Goal: Information Seeking & Learning: Learn about a topic

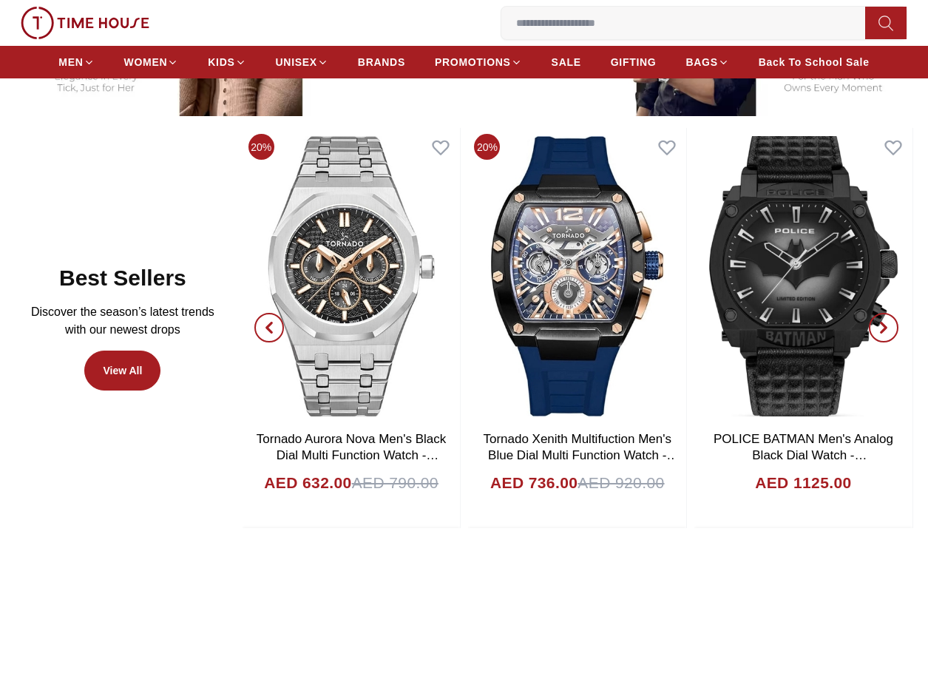
scroll to position [739, 0]
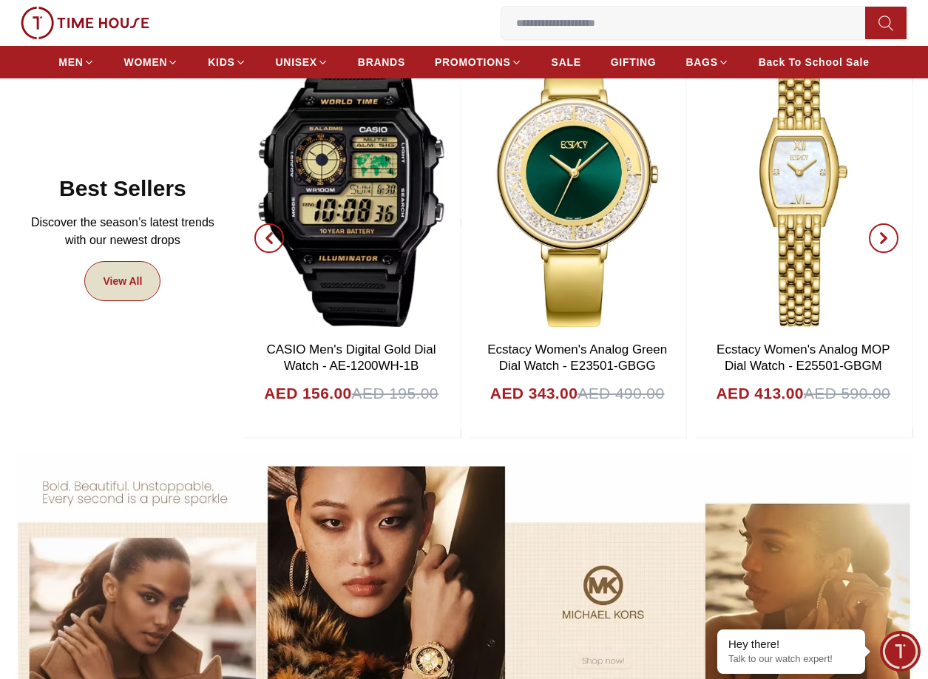
click at [118, 293] on link "View All" at bounding box center [122, 281] width 76 height 40
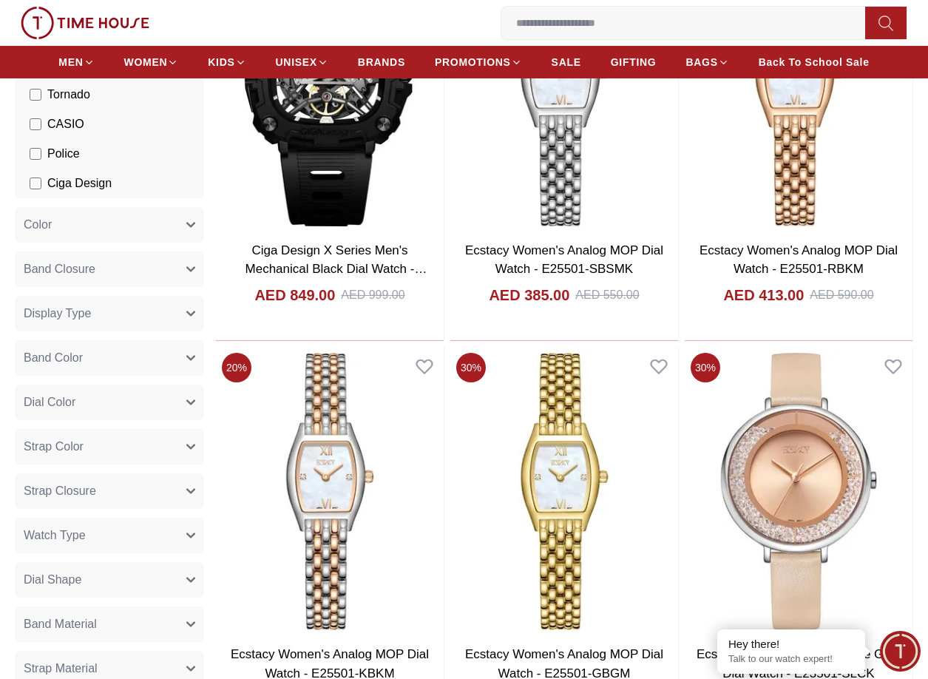
scroll to position [296, 0]
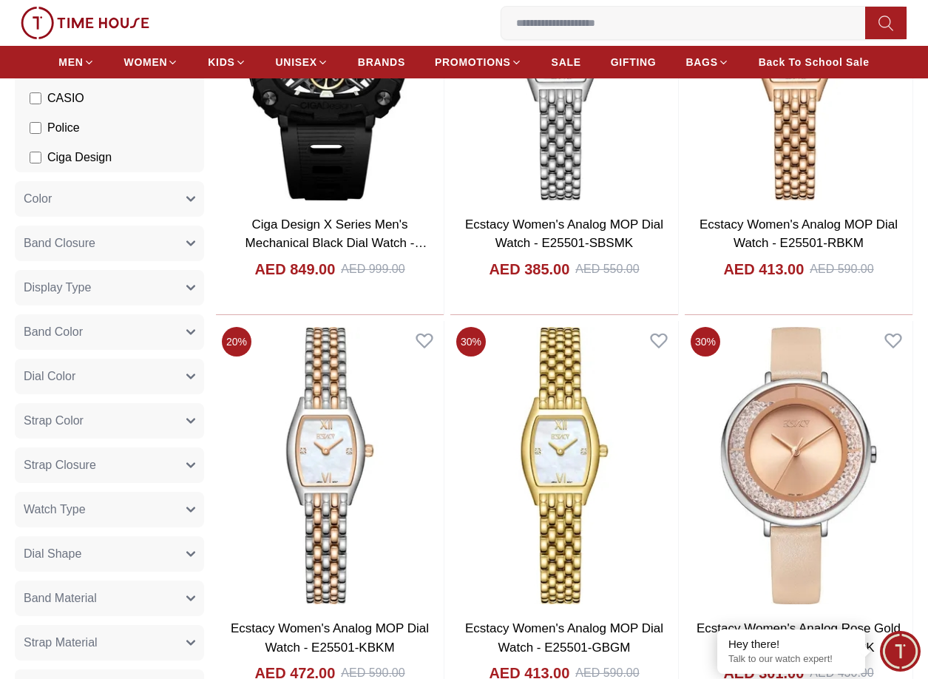
click at [184, 290] on button "Display Type" at bounding box center [109, 287] width 189 height 35
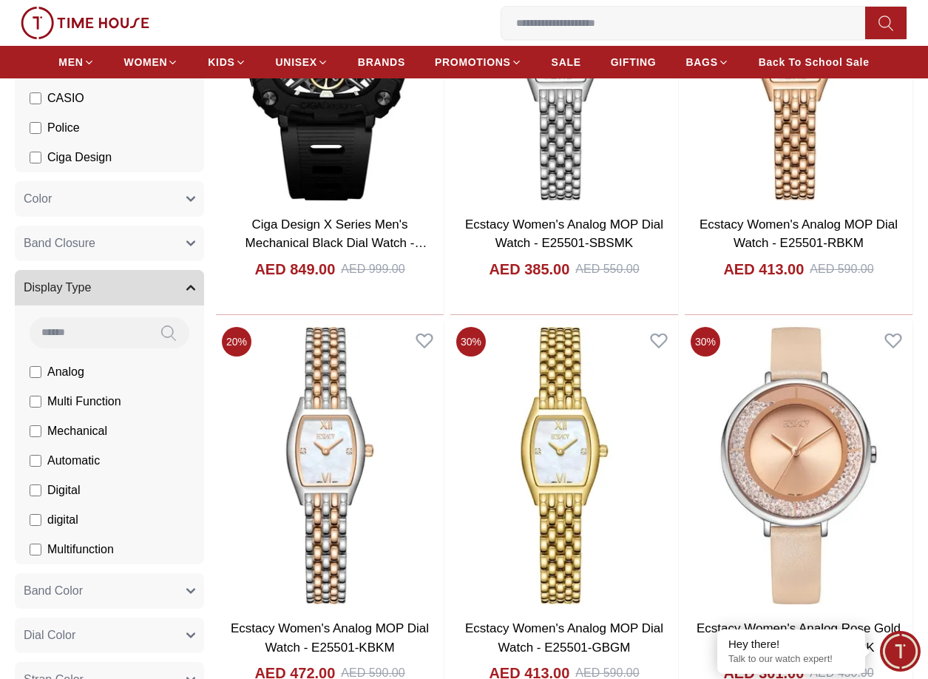
click at [184, 290] on button "Display Type" at bounding box center [109, 287] width 189 height 35
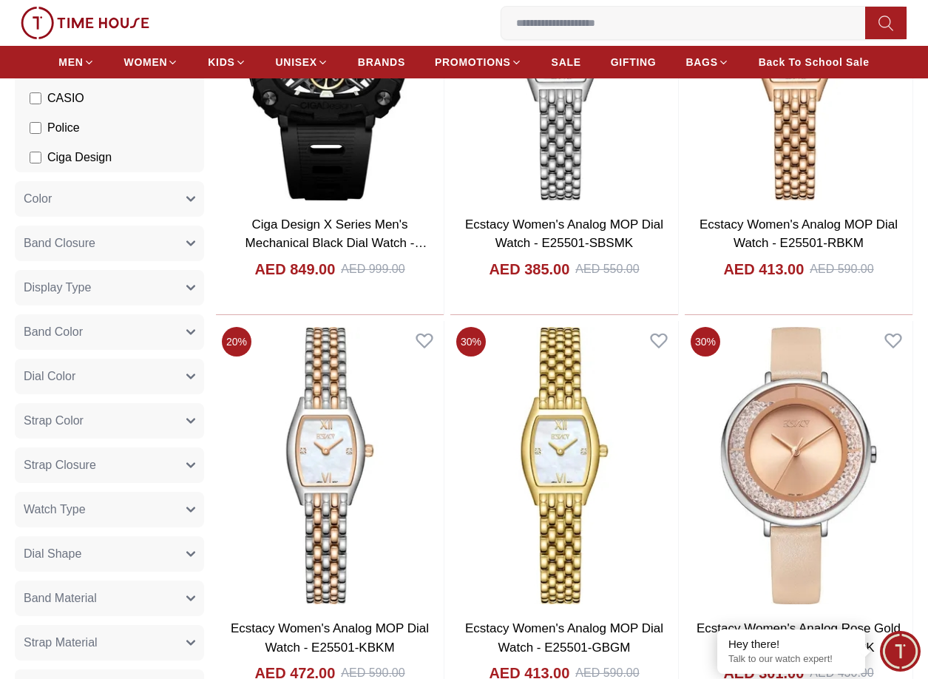
click at [191, 507] on icon "button" at bounding box center [190, 509] width 9 height 9
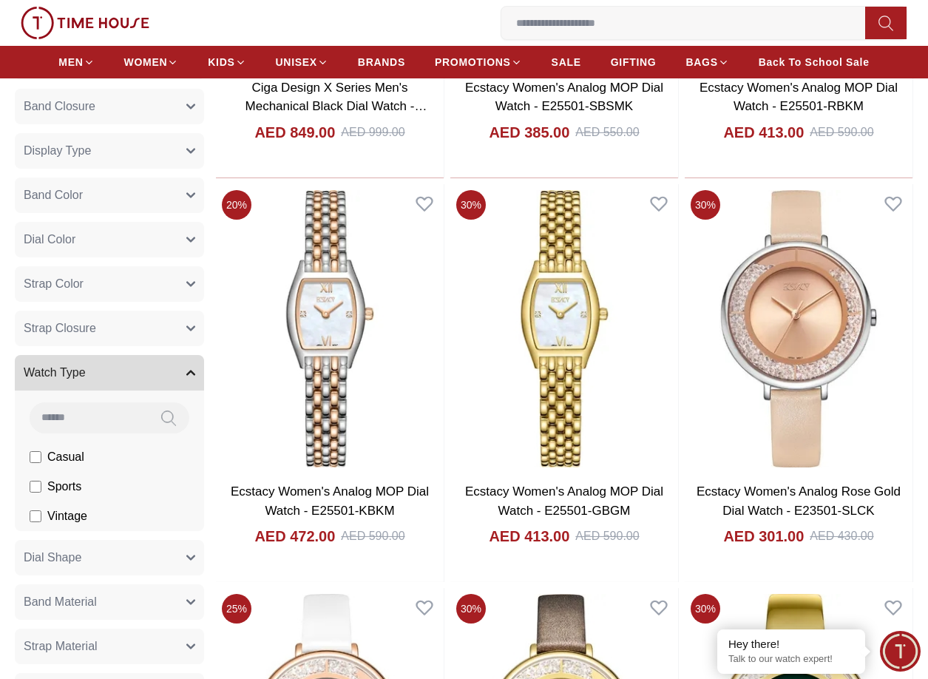
scroll to position [444, 0]
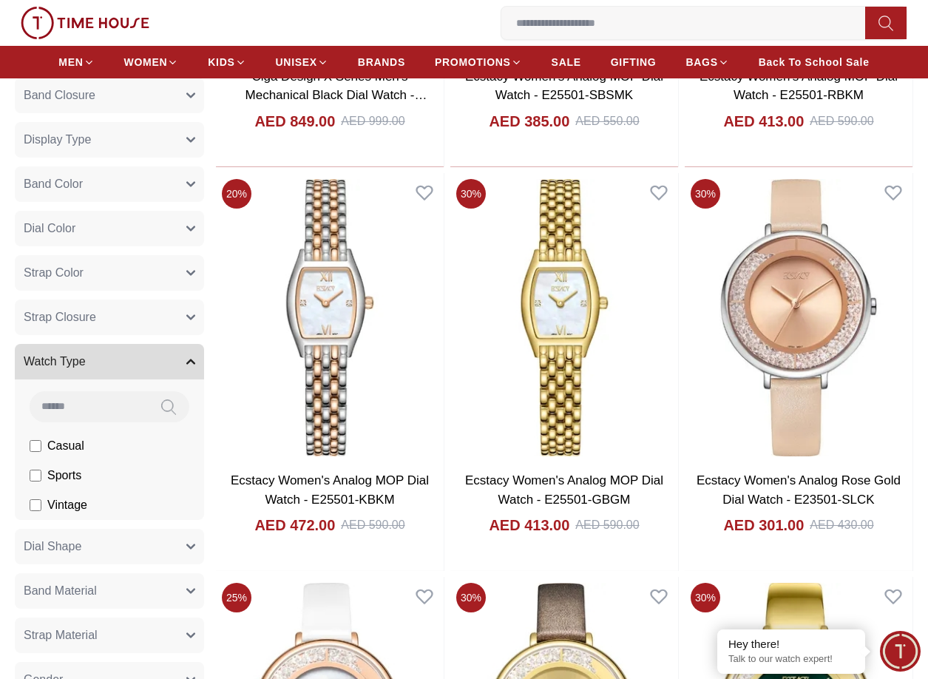
click at [188, 365] on icon "button" at bounding box center [190, 361] width 9 height 9
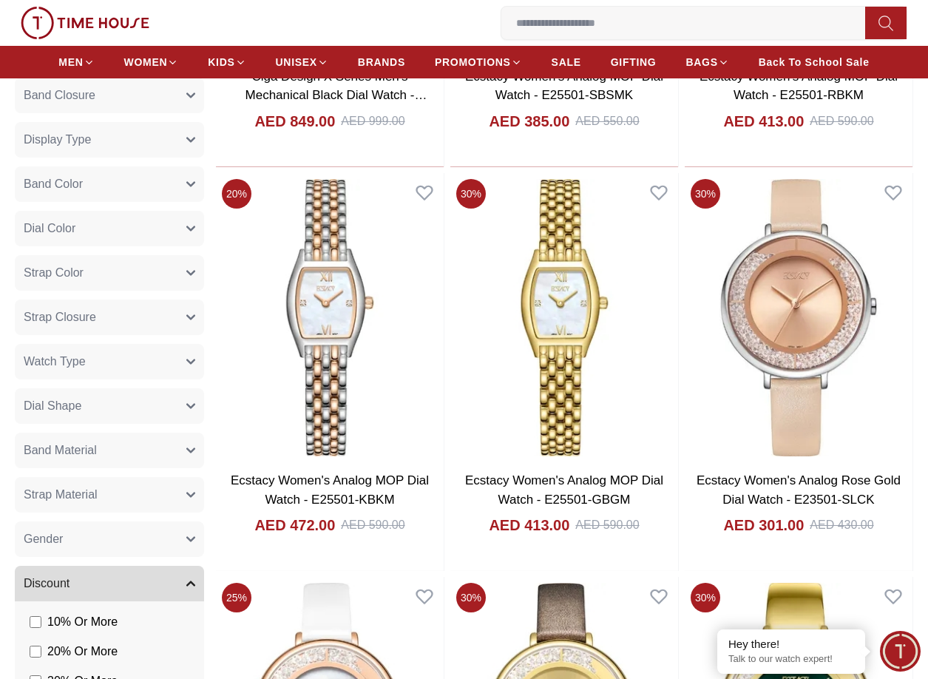
click at [194, 316] on icon "button" at bounding box center [190, 318] width 7 height 4
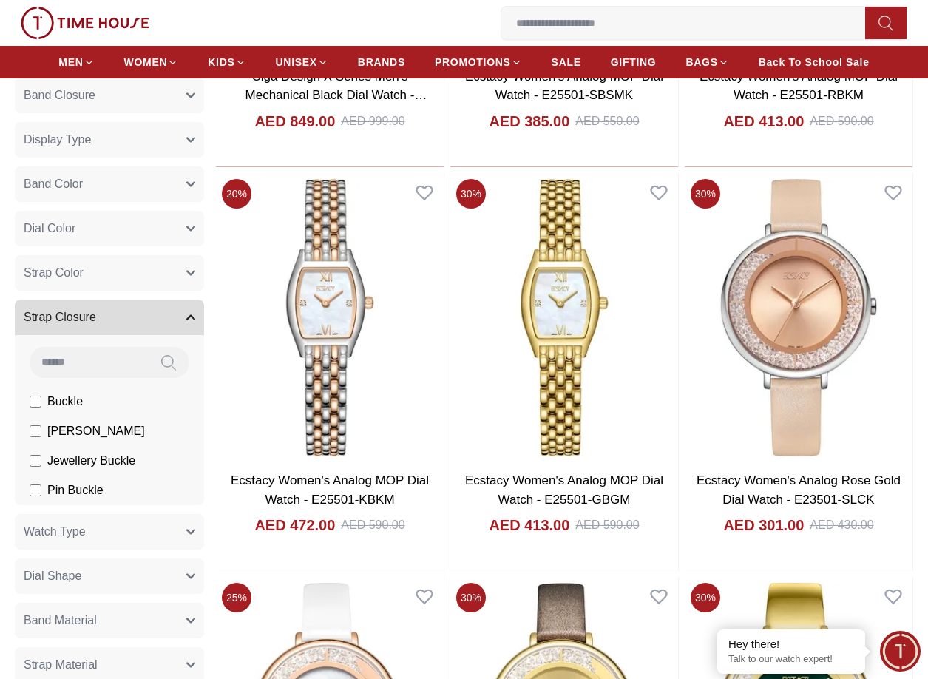
click at [194, 316] on icon "button" at bounding box center [190, 317] width 9 height 9
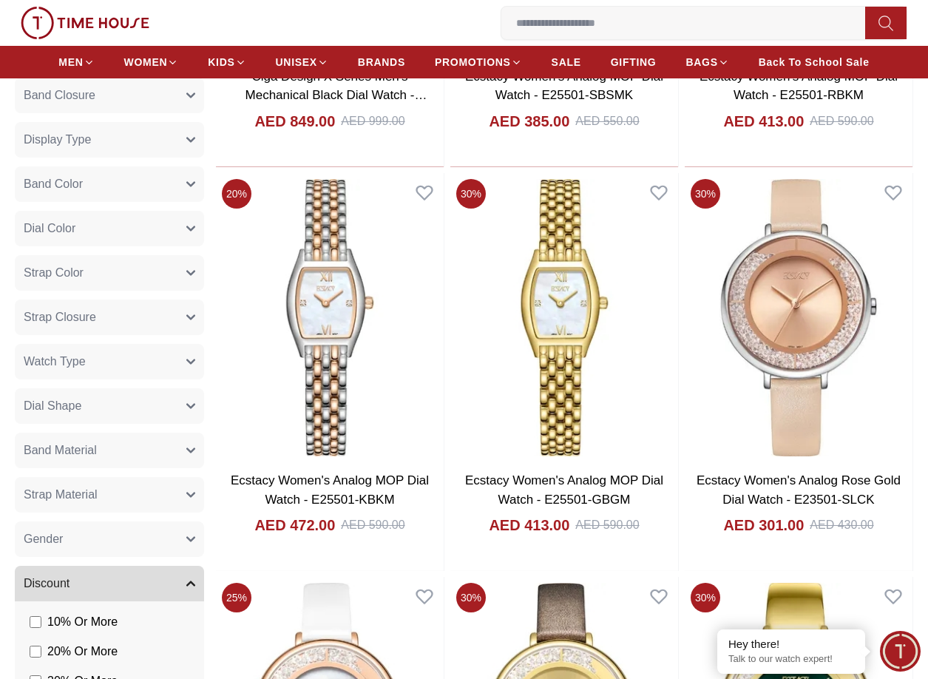
click at [191, 543] on icon "button" at bounding box center [190, 539] width 9 height 9
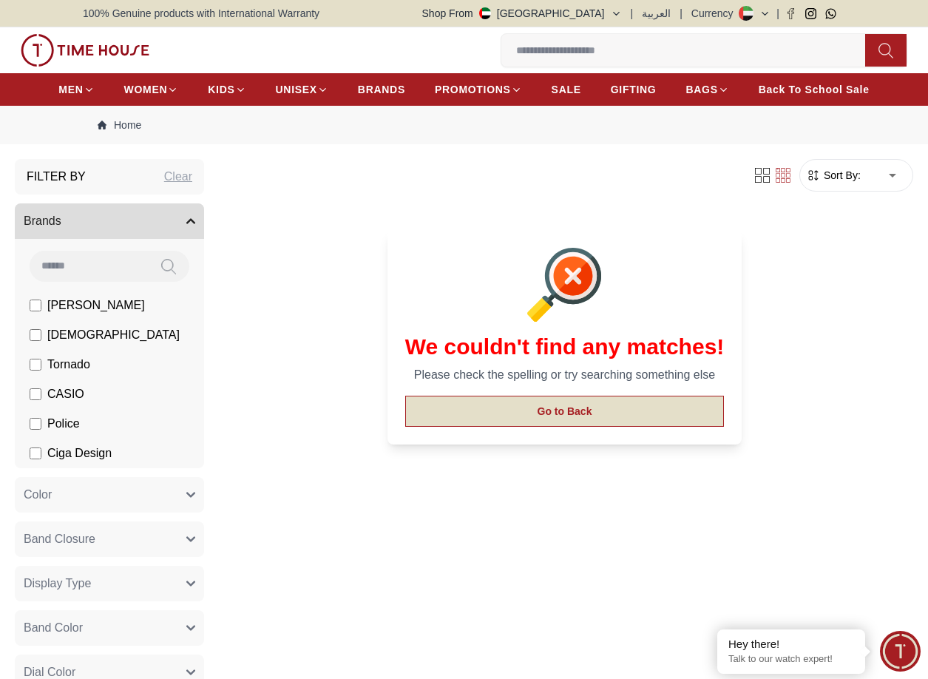
click at [515, 406] on button "Go to Back" at bounding box center [564, 411] width 319 height 31
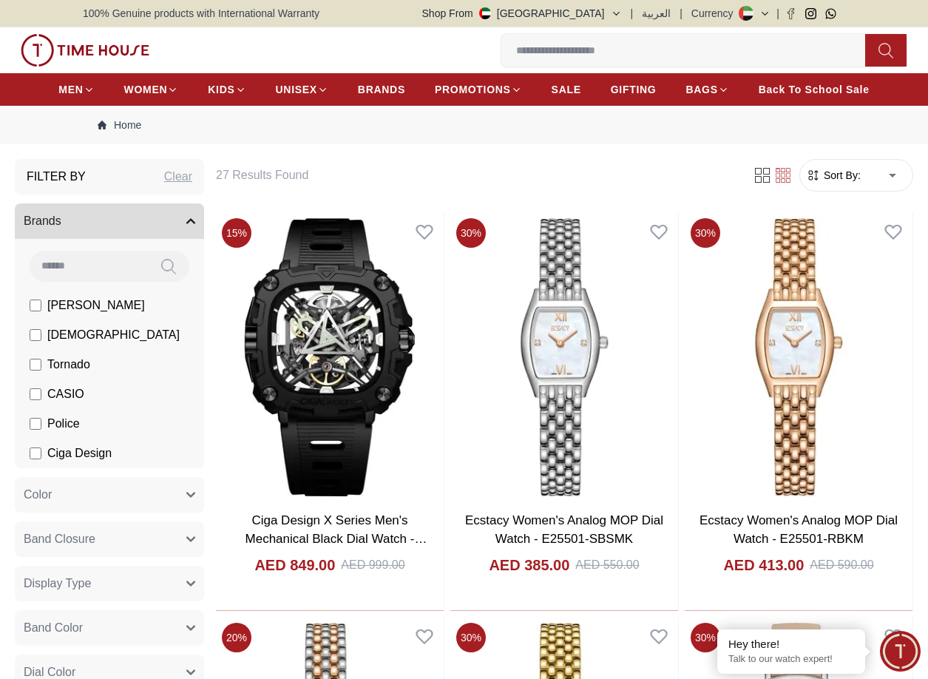
click at [77, 362] on span "Tornado" at bounding box center [68, 365] width 43 height 18
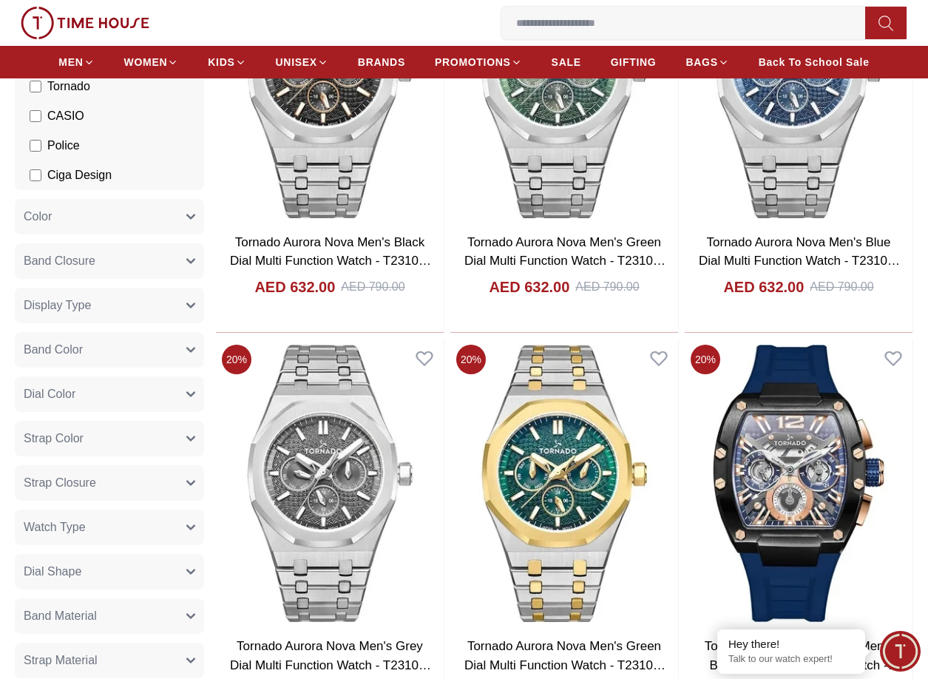
scroll to position [74, 0]
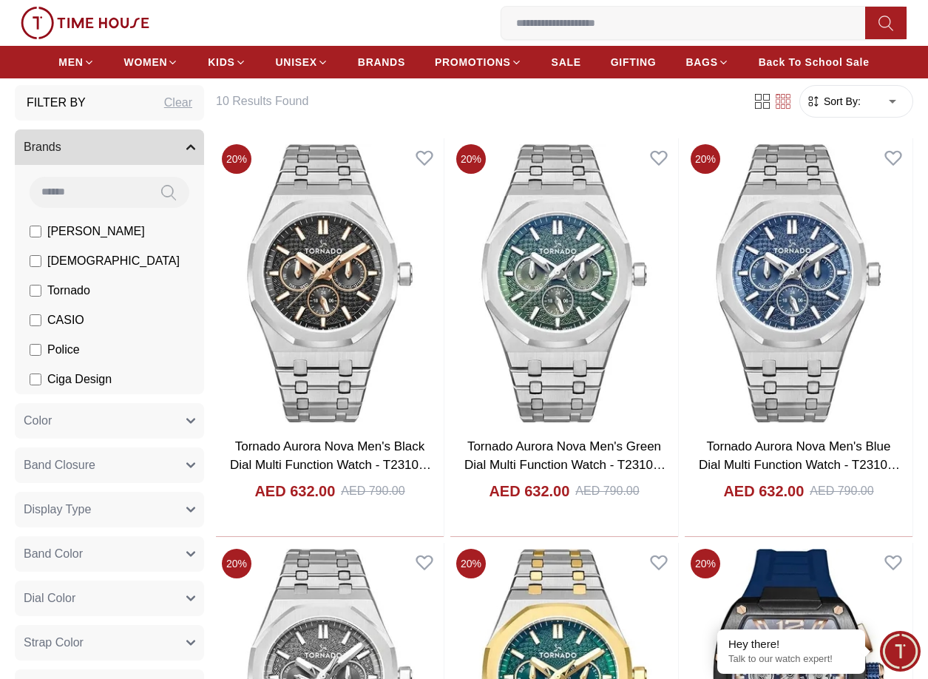
click at [55, 285] on span "Tornado" at bounding box center [68, 291] width 43 height 18
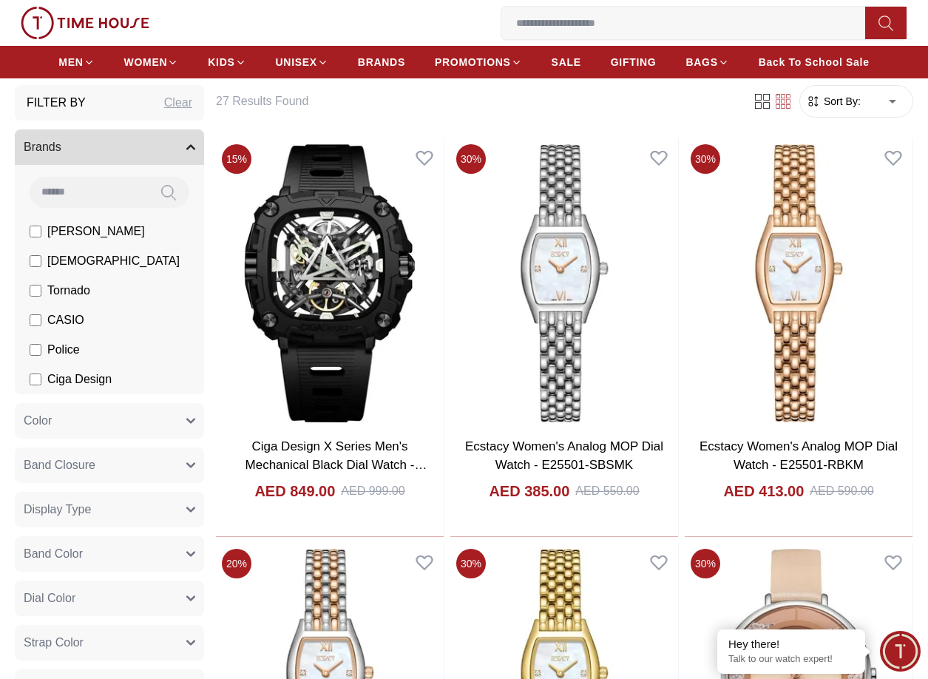
scroll to position [296, 0]
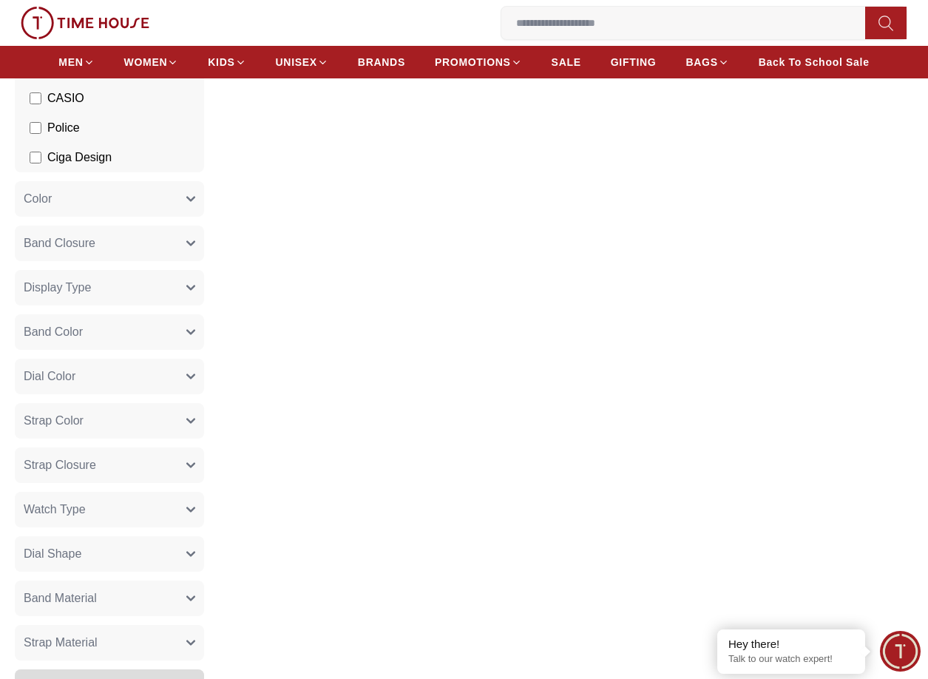
scroll to position [74, 0]
